Goal: Information Seeking & Learning: Find specific fact

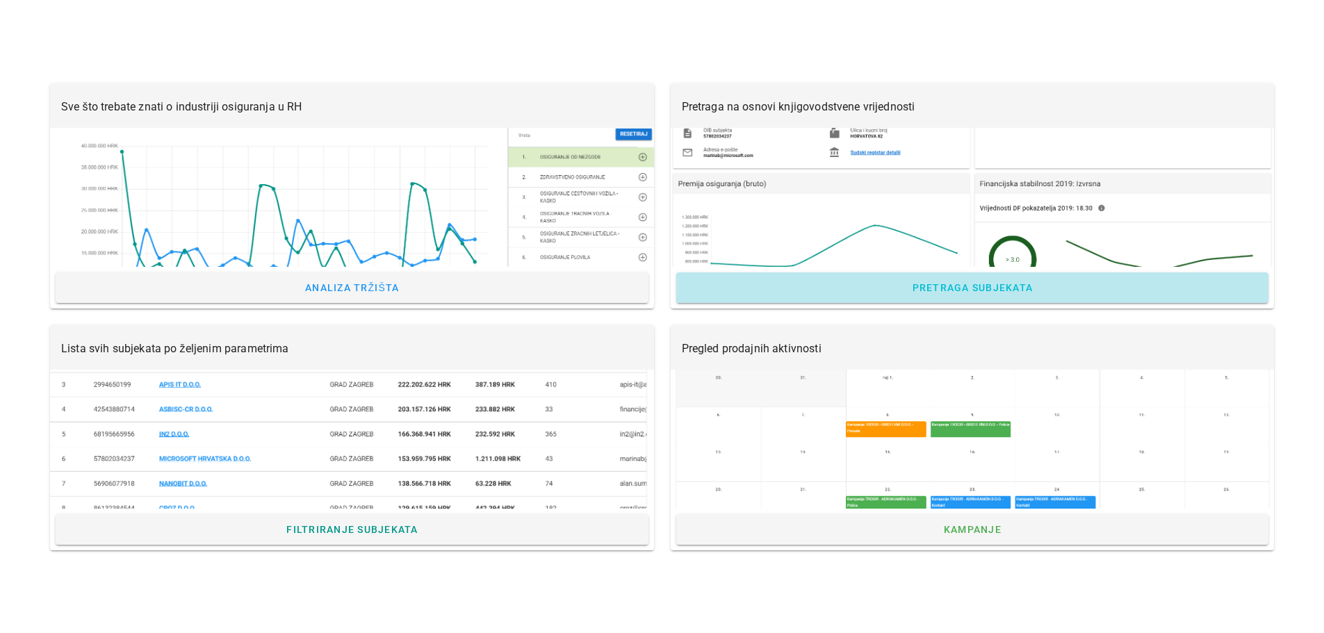
click at [980, 287] on span "Pretraga subjekata" at bounding box center [972, 287] width 122 height 11
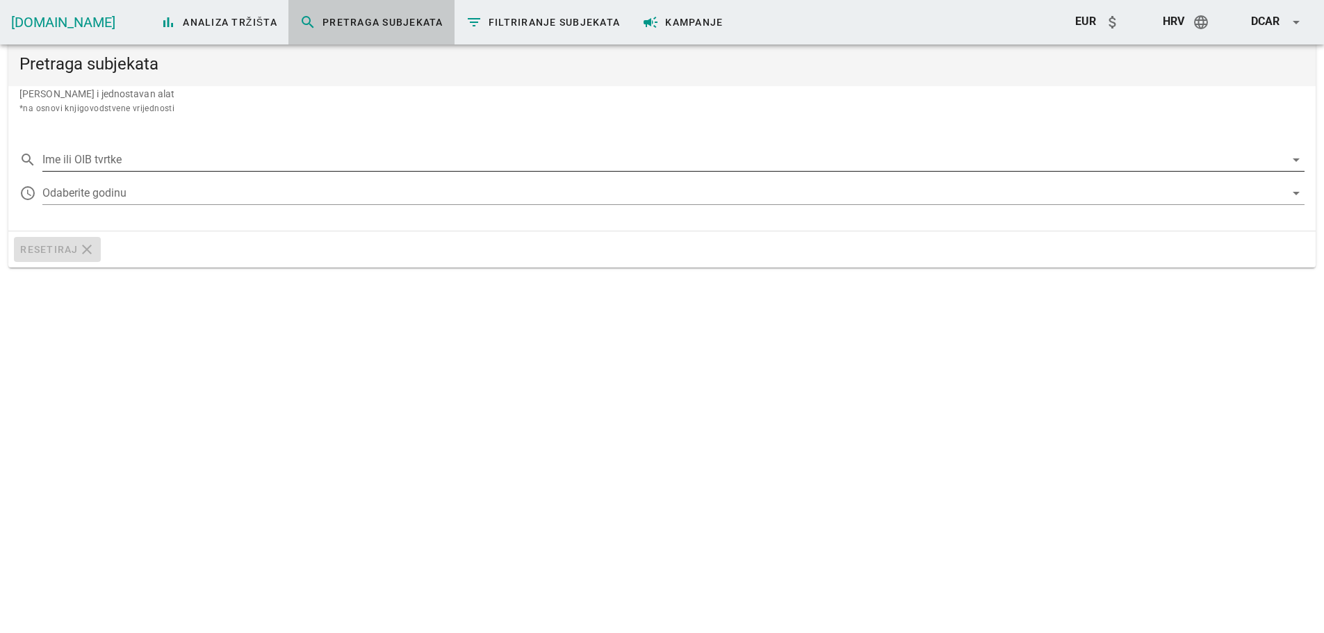
click at [138, 159] on input "Ime ili OIB tvrtke" at bounding box center [663, 160] width 1242 height 22
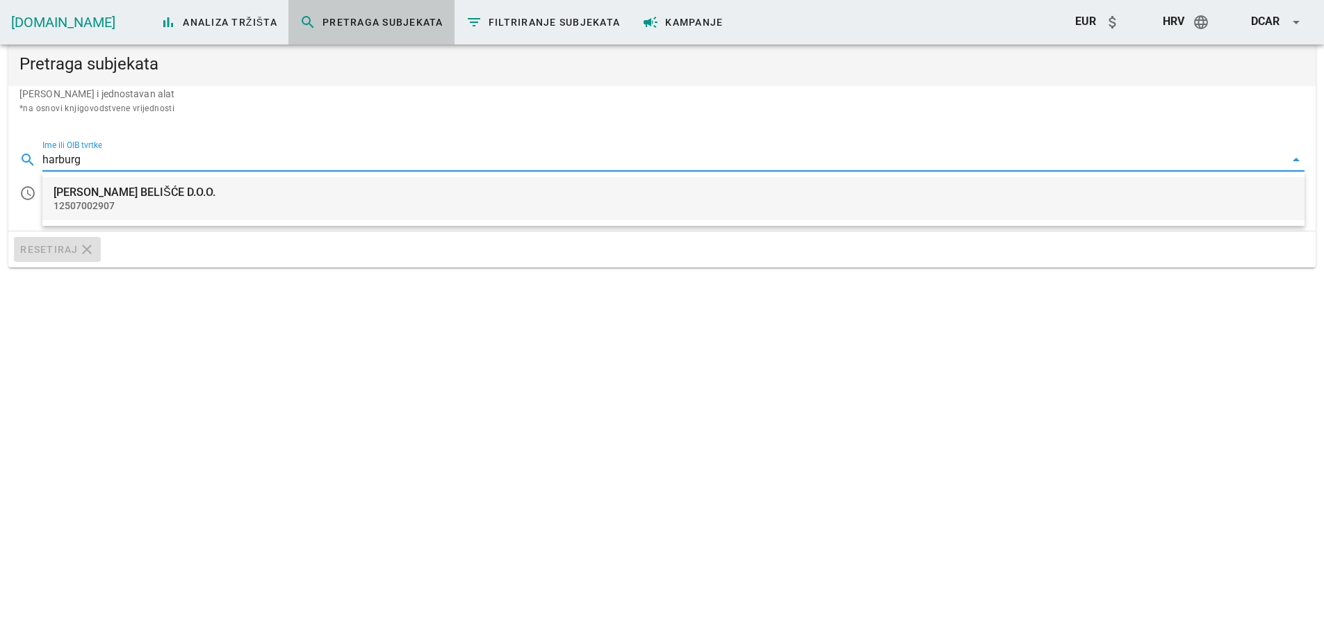
click at [118, 192] on div "[PERSON_NAME] BELIŠĆE D.O.O." at bounding box center [672, 191] width 1239 height 13
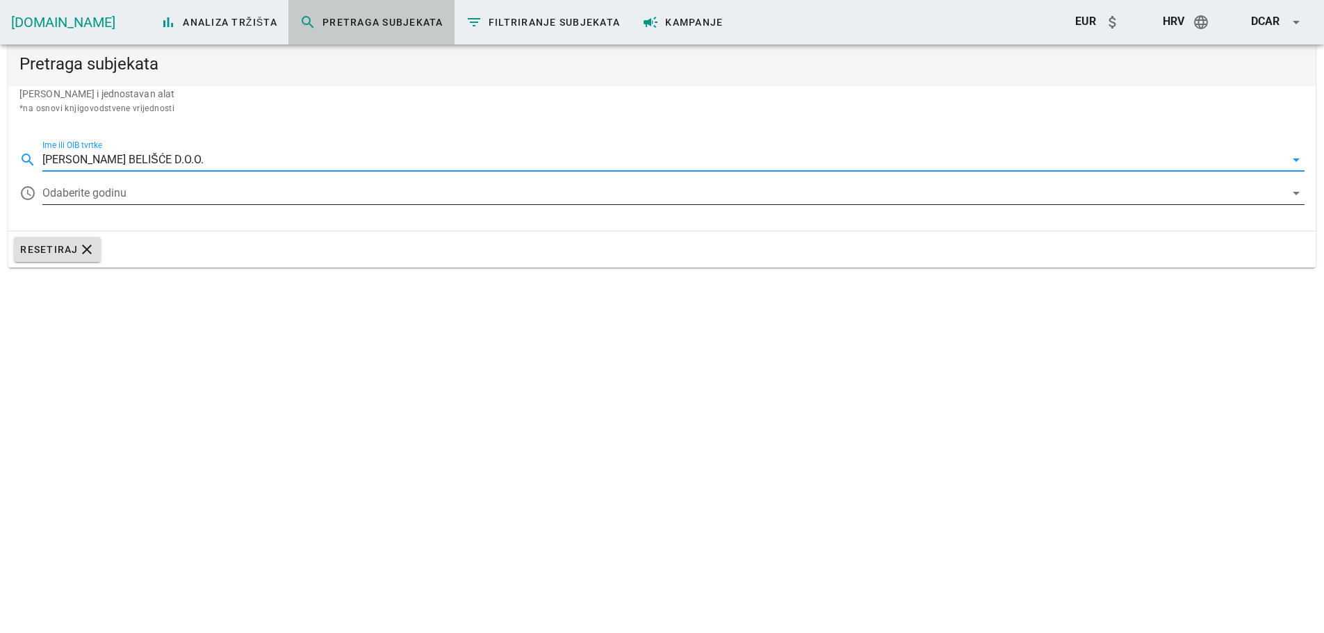
type input "[PERSON_NAME] BELIŠĆE D.O.O."
click at [85, 191] on div at bounding box center [663, 193] width 1242 height 22
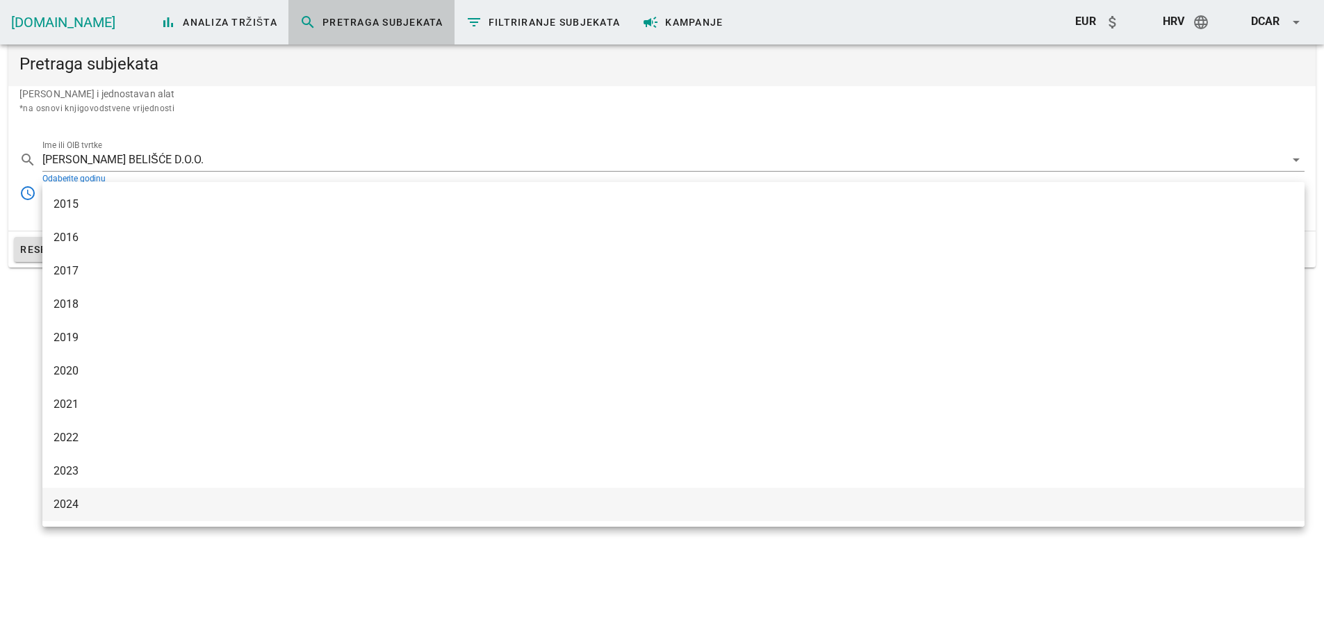
click at [69, 505] on div "2024" at bounding box center [672, 503] width 1239 height 13
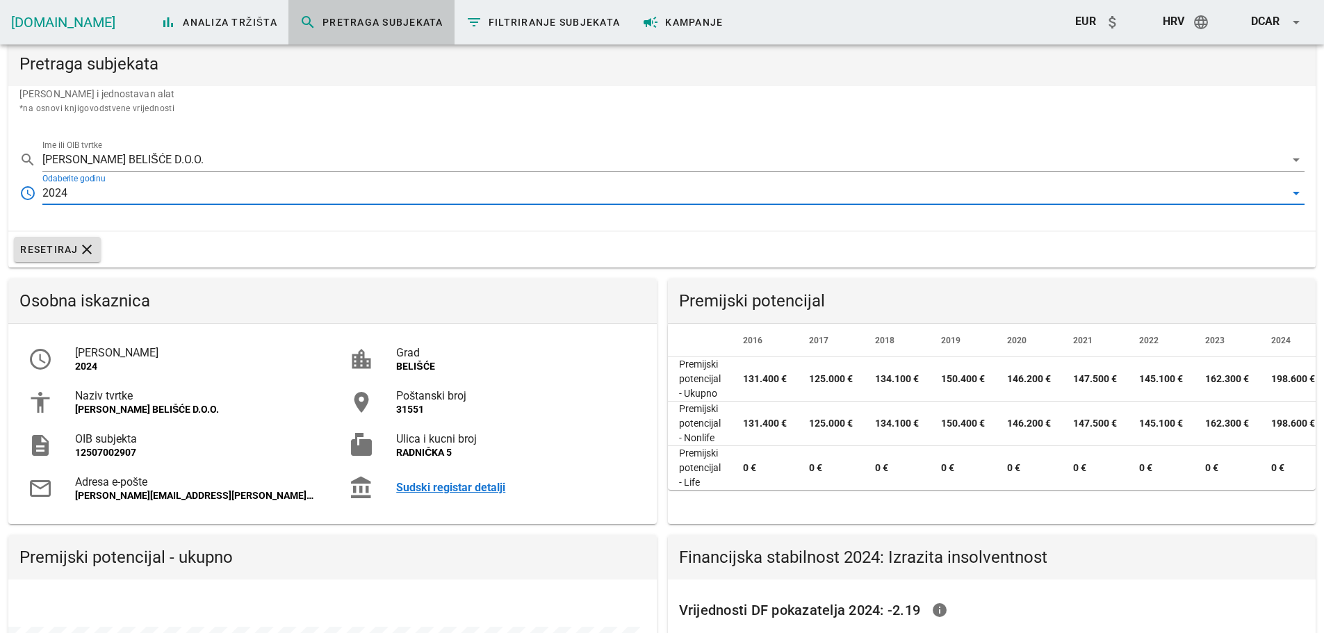
scroll to position [269, 648]
click at [228, 402] on div "Naziv tvrtke" at bounding box center [195, 395] width 240 height 13
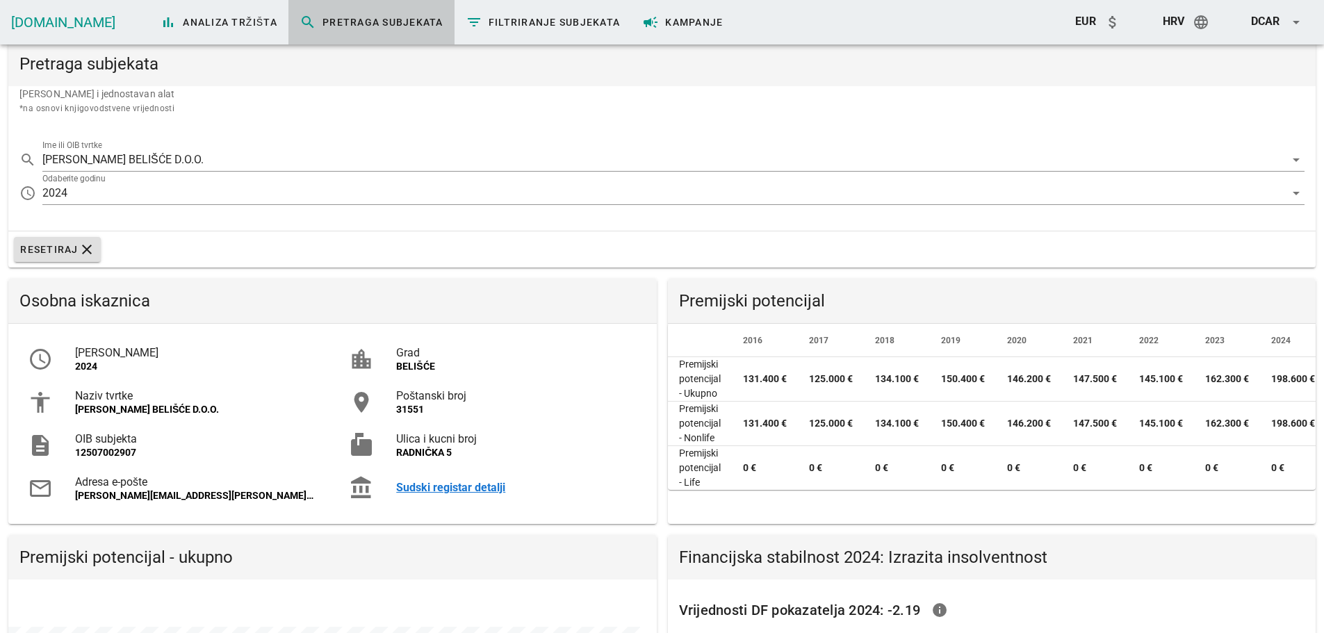
drag, startPoint x: 286, startPoint y: 408, endPoint x: 74, endPoint y: 409, distance: 212.6
click at [74, 409] on div "accessibility Naziv tvrtke [PERSON_NAME] BELIŠĆE D.O.O." at bounding box center [172, 402] width 310 height 43
copy div "[PERSON_NAME] BELIŠĆE D.O.O."
click at [533, 399] on div "Poštanski broj" at bounding box center [516, 395] width 240 height 13
